Goal: Navigation & Orientation: Find specific page/section

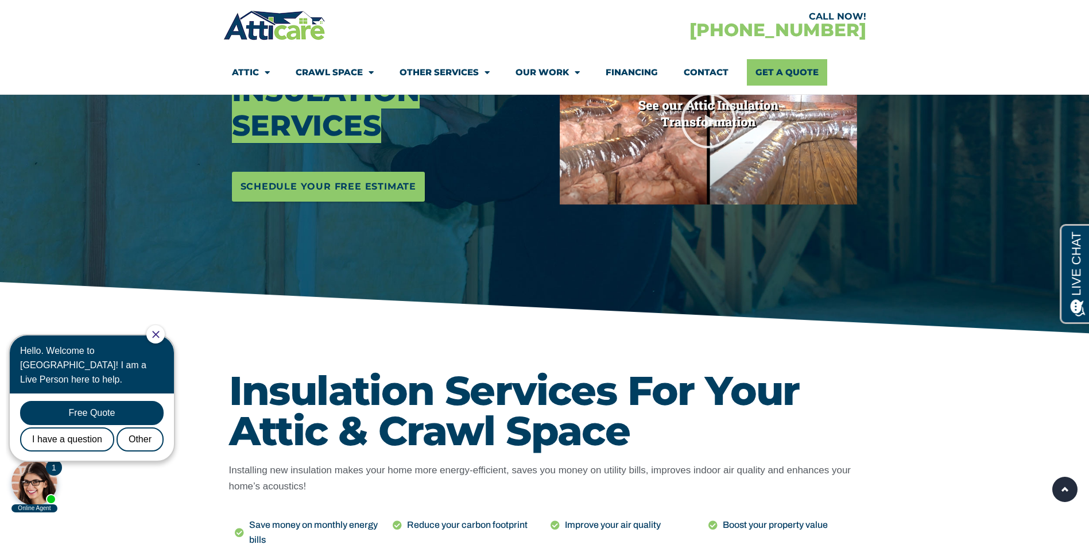
scroll to position [57, 0]
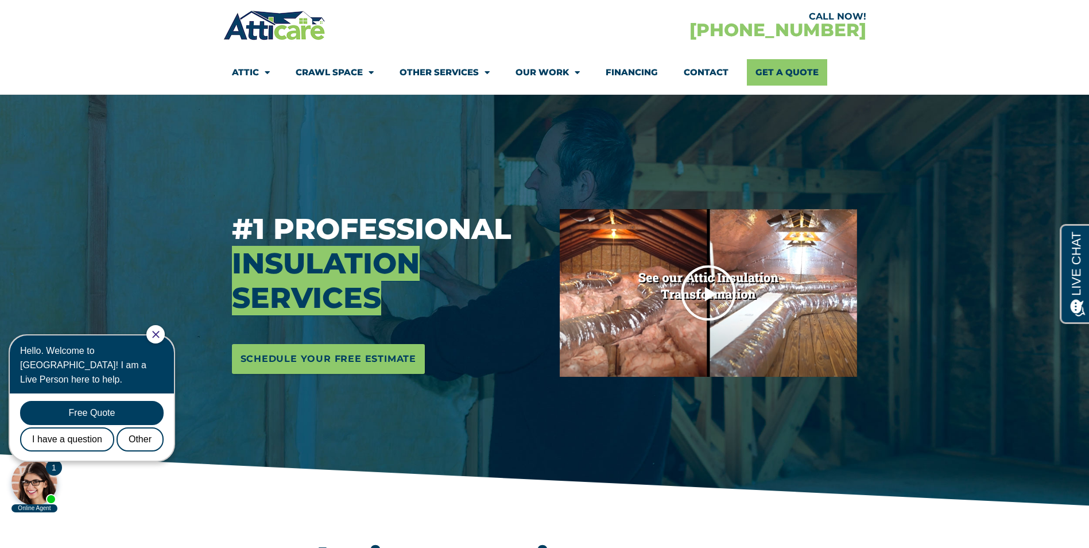
click at [705, 294] on icon "Play Video" at bounding box center [708, 292] width 57 height 57
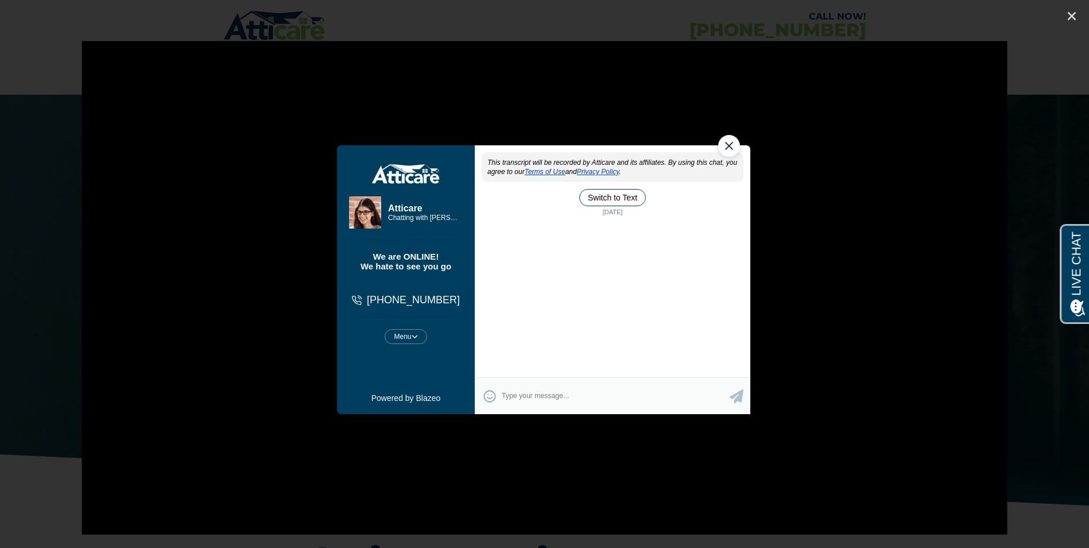
scroll to position [0, 0]
click at [1073, 15] on icon "Close (Esc)" at bounding box center [1071, 15] width 11 height 11
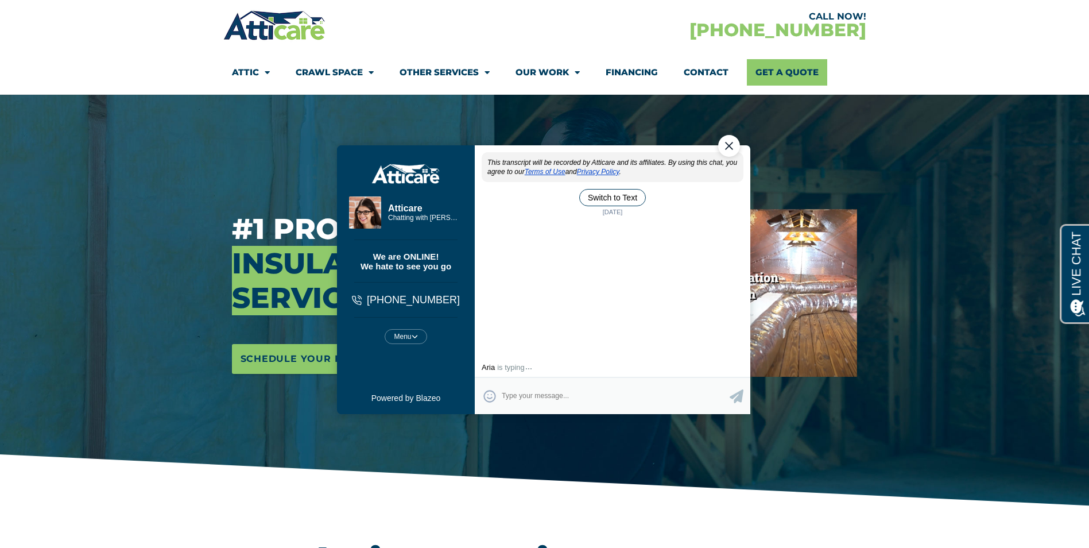
click at [728, 145] on div "Close Chat" at bounding box center [729, 146] width 22 height 22
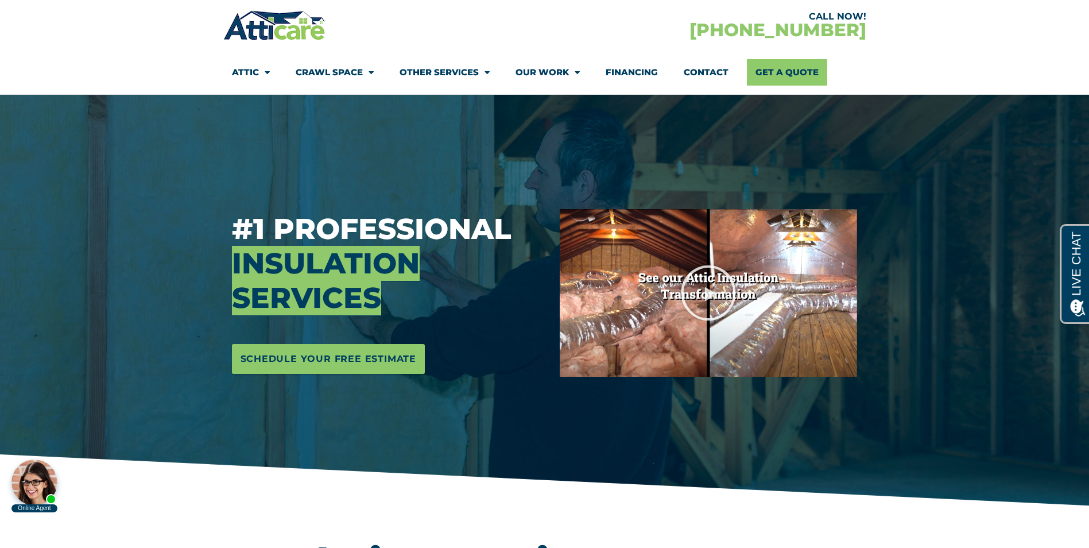
click at [313, 67] on link "Crawl Space" at bounding box center [335, 72] width 78 height 26
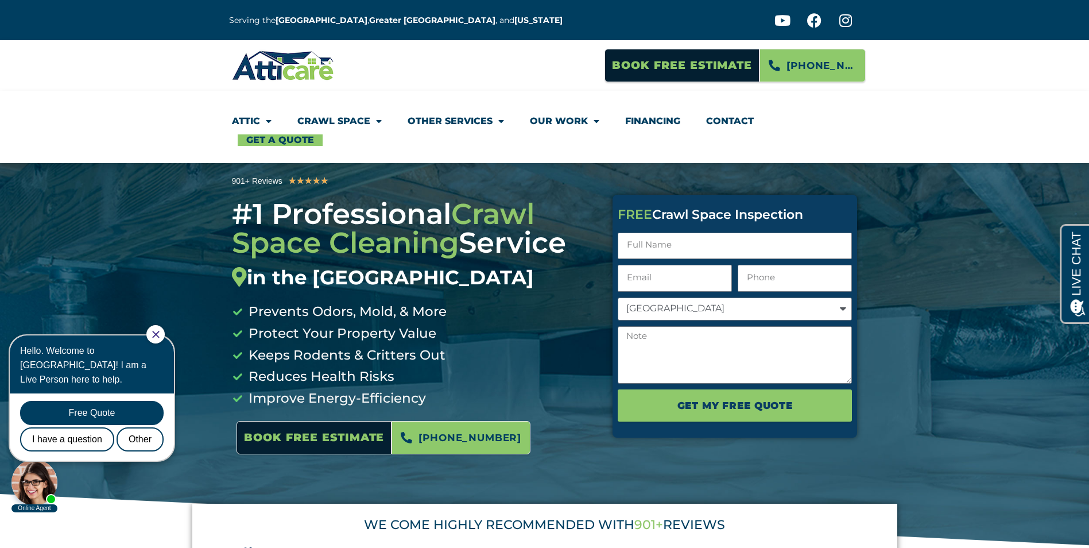
click at [340, 121] on link "Crawl Space" at bounding box center [339, 121] width 84 height 26
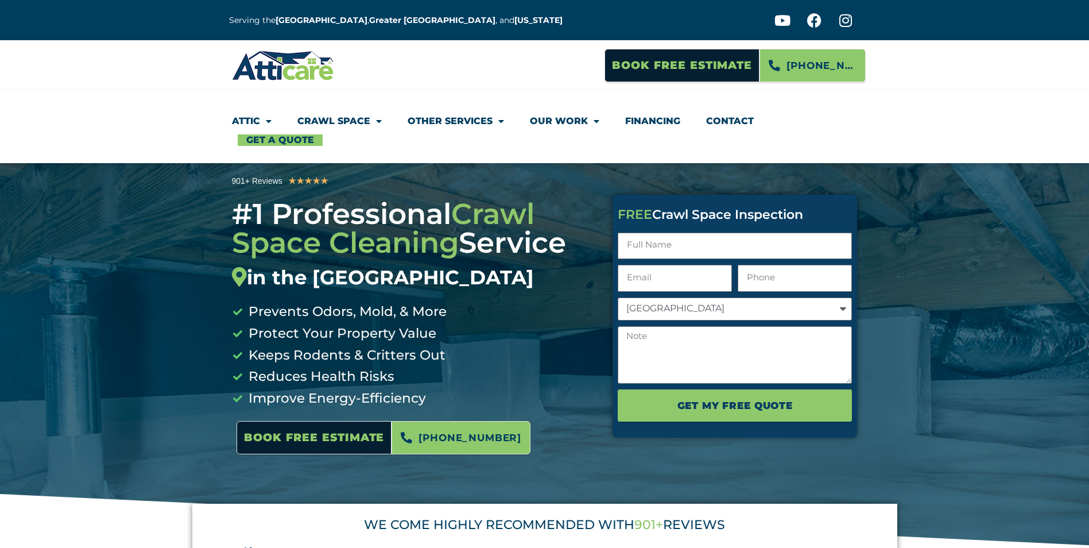
click at [340, 121] on link "Crawl Space" at bounding box center [339, 121] width 84 height 26
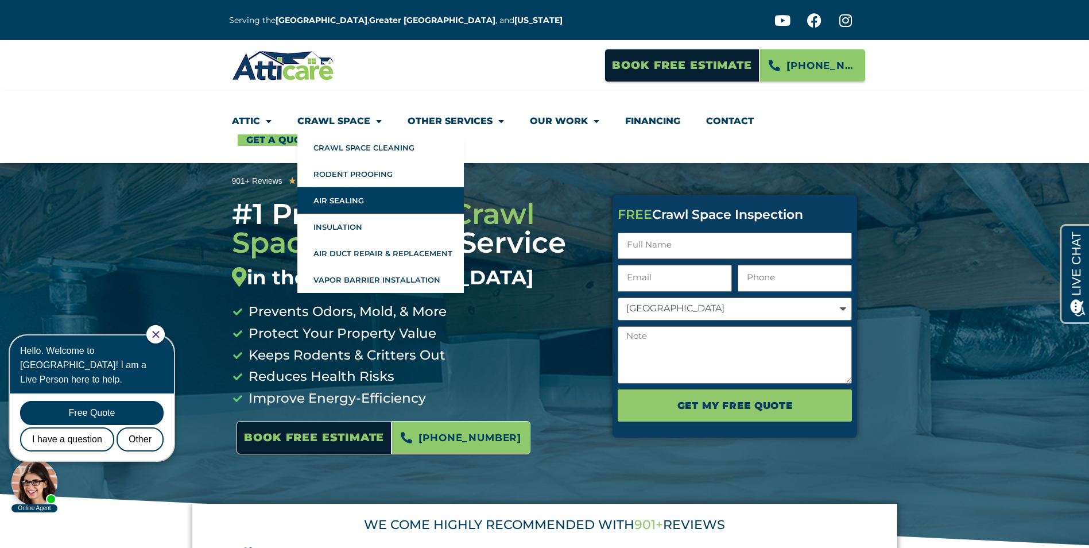
click at [366, 202] on link "Air Sealing" at bounding box center [380, 200] width 166 height 26
